Goal: Task Accomplishment & Management: Manage account settings

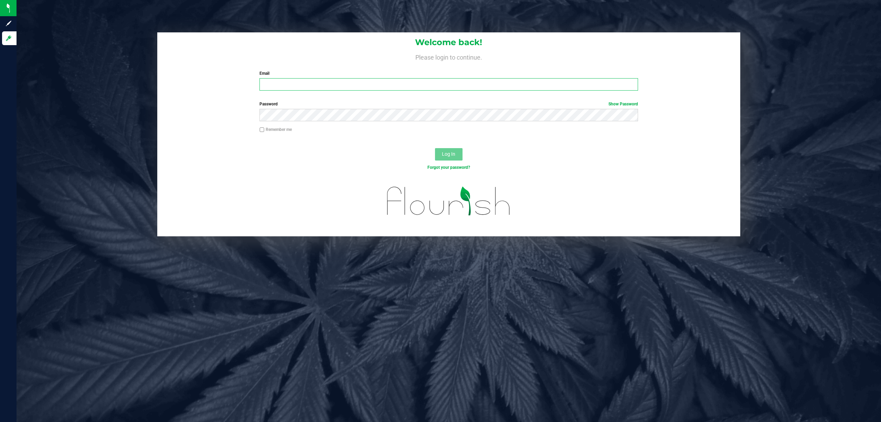
click at [339, 84] on input "Email" at bounding box center [448, 84] width 379 height 12
type input "[EMAIL_ADDRESS][DOMAIN_NAME]"
click at [451, 156] on span "Log In" at bounding box center [448, 154] width 13 height 6
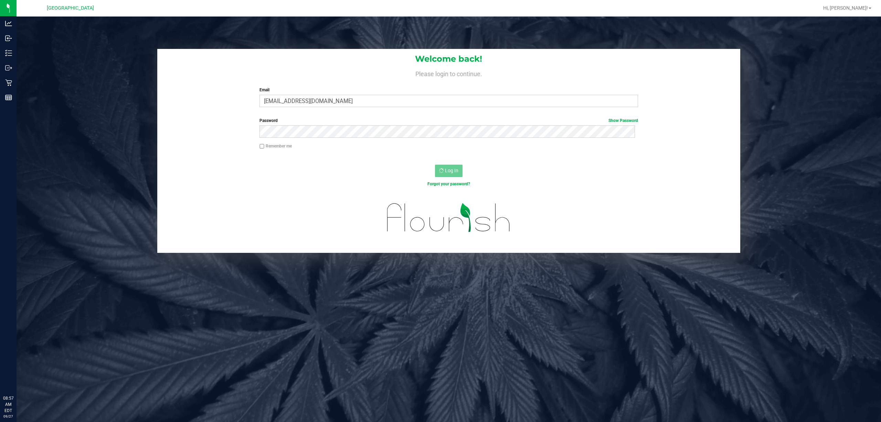
click at [263, 145] on label "Remember me" at bounding box center [275, 146] width 32 height 6
click at [263, 145] on input "Remember me" at bounding box center [261, 146] width 5 height 5
checkbox input "true"
